Goal: Information Seeking & Learning: Learn about a topic

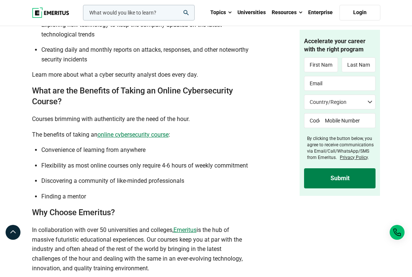
scroll to position [2004, 0]
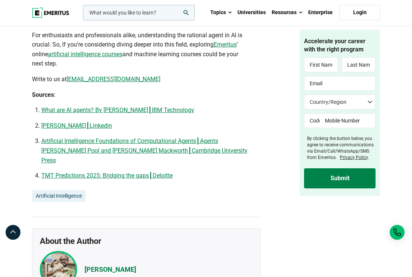
scroll to position [2200, 0]
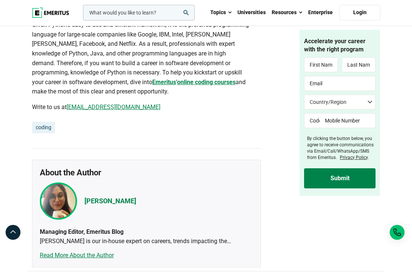
scroll to position [2062, 0]
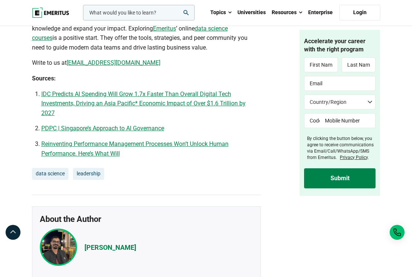
scroll to position [1716, 0]
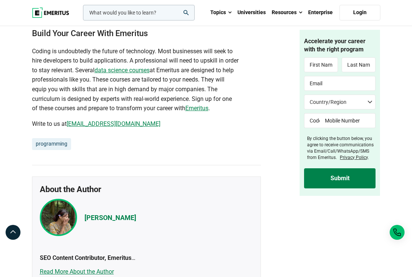
scroll to position [2599, 0]
